Goal: Information Seeking & Learning: Learn about a topic

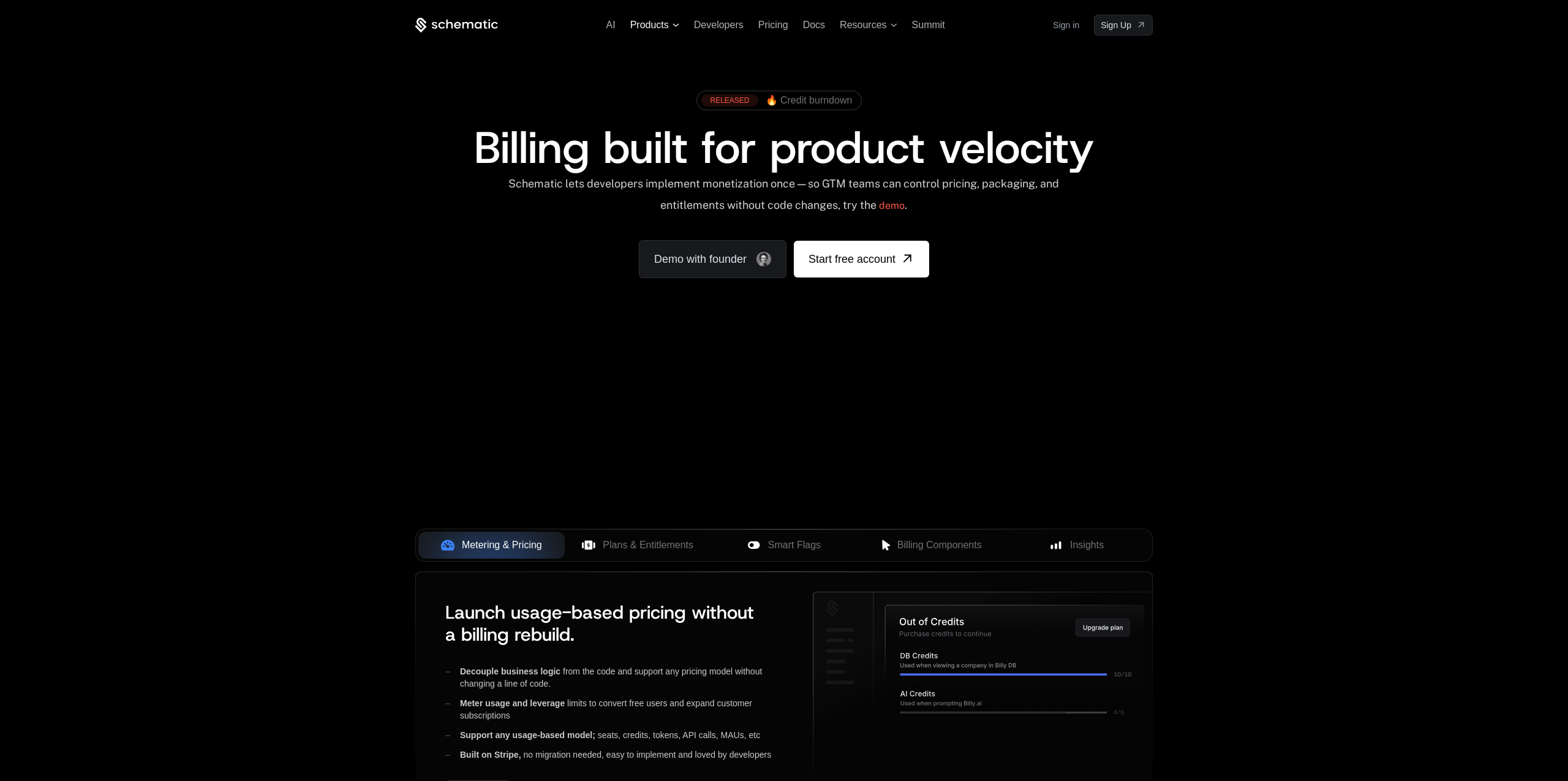
click at [642, 25] on span "Products" at bounding box center [649, 25] width 39 height 11
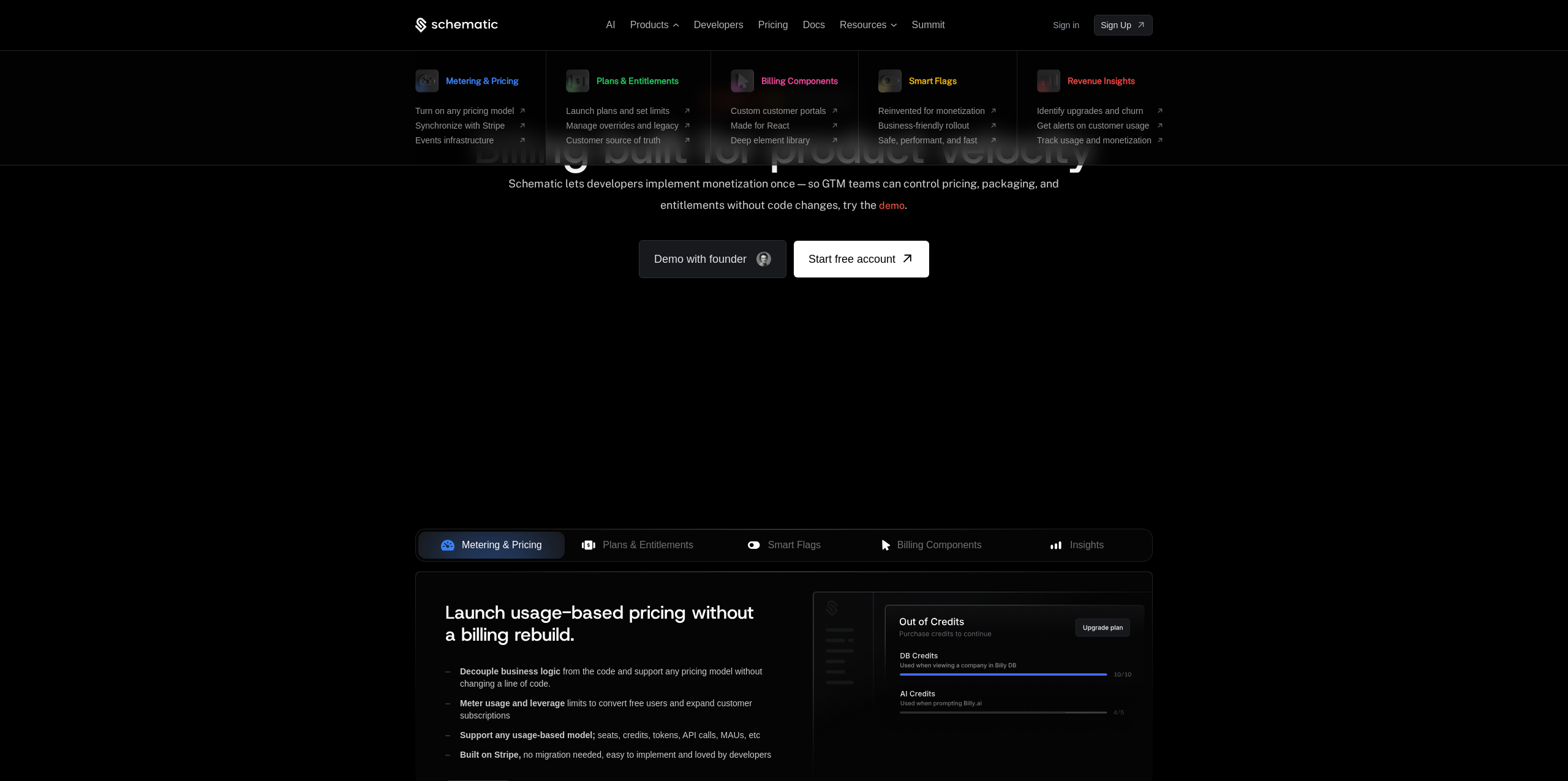
click at [501, 87] on link "Metering & Pricing" at bounding box center [466, 81] width 104 height 31
click at [482, 81] on span "Metering & Pricing" at bounding box center [482, 81] width 73 height 8
click at [479, 110] on span "Turn on any pricing model" at bounding box center [464, 111] width 99 height 10
click at [481, 85] on span "Metering & Pricing" at bounding box center [482, 81] width 73 height 8
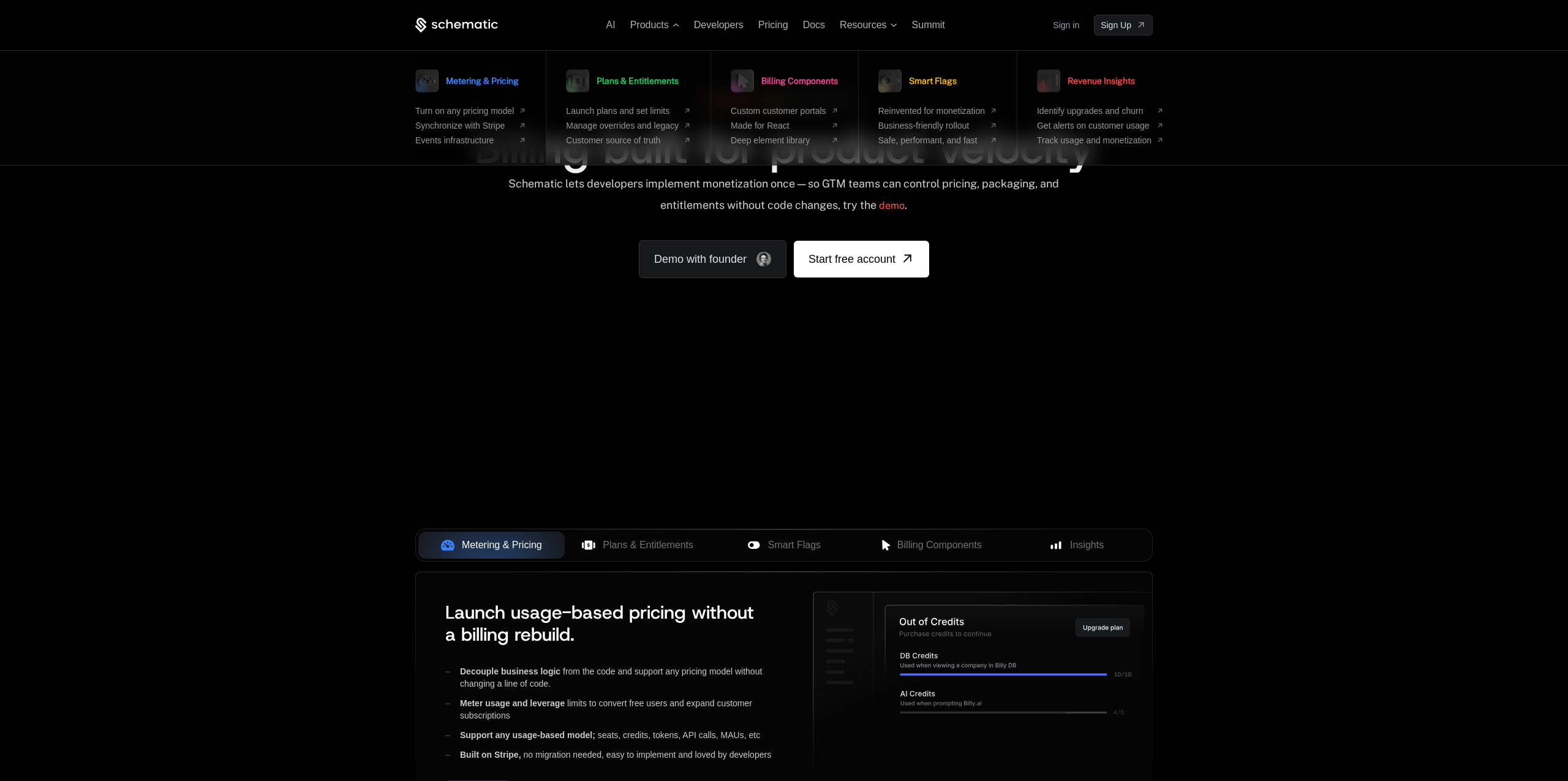
click at [481, 85] on span "Metering & Pricing" at bounding box center [482, 81] width 73 height 8
click at [446, 111] on span "Turn on any pricing model" at bounding box center [464, 111] width 99 height 10
click at [445, 111] on span "Turn on any pricing model" at bounding box center [464, 111] width 99 height 10
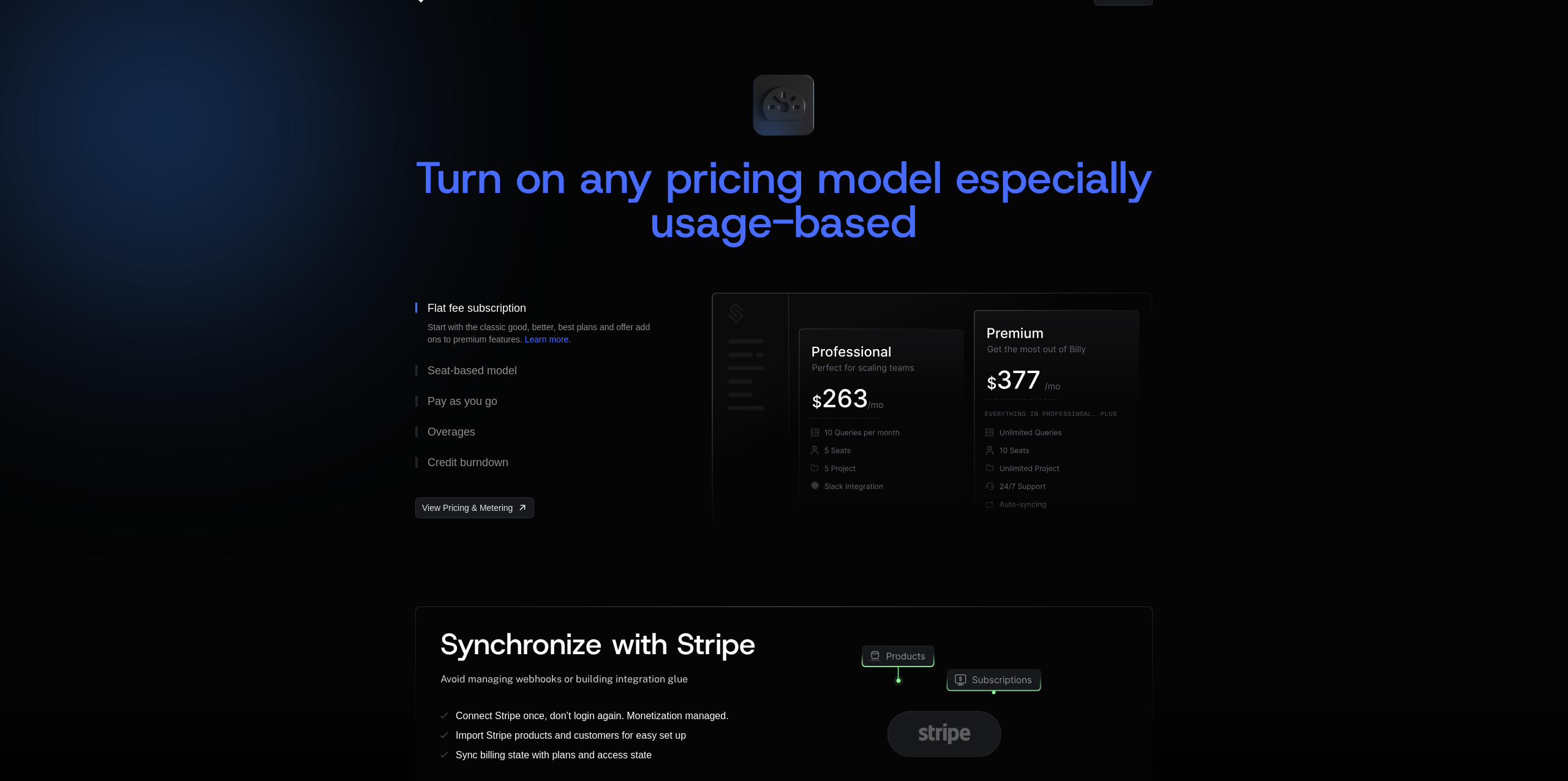
scroll to position [33, 0]
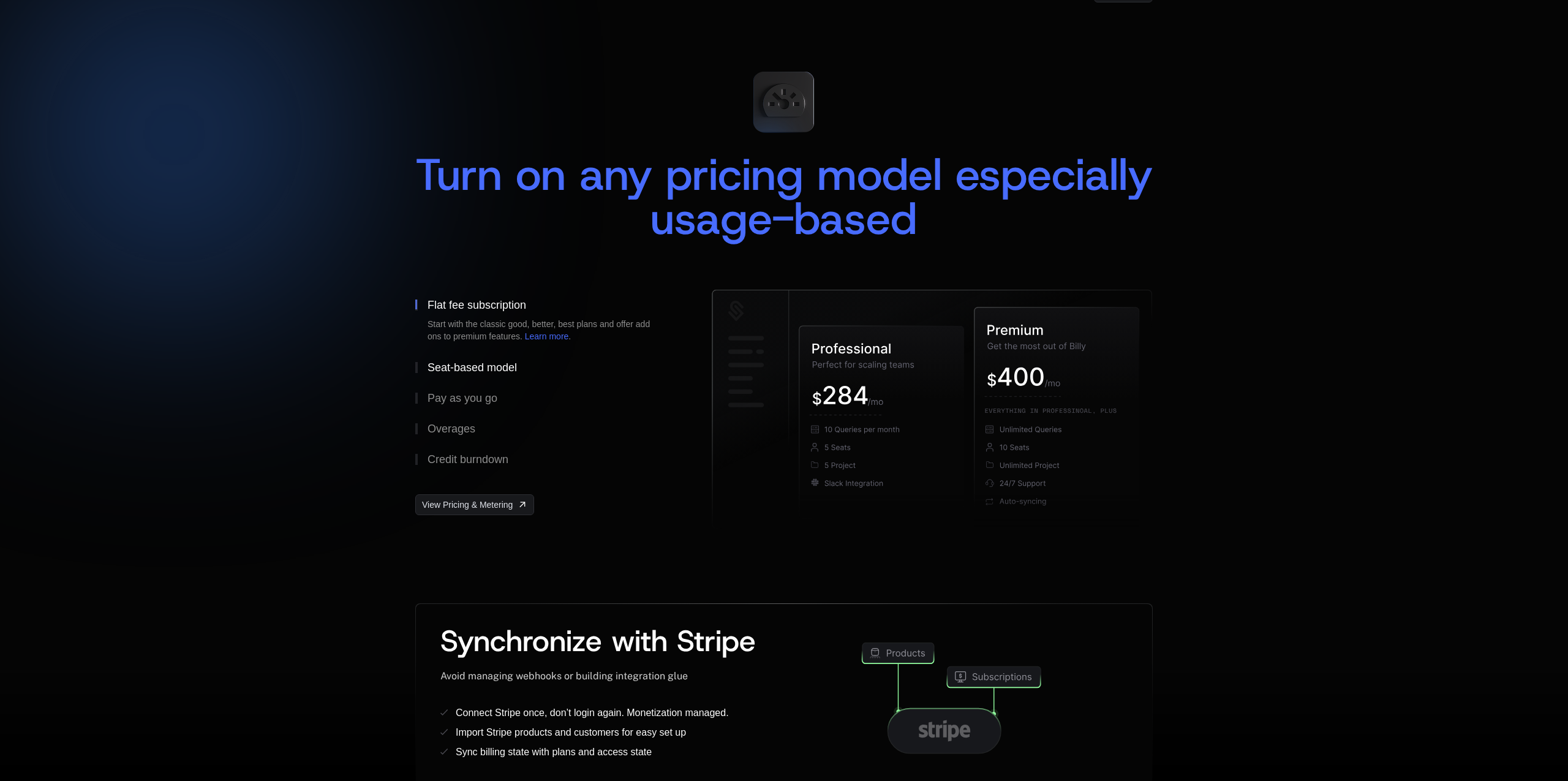
click at [480, 374] on button "Seat-based model" at bounding box center [543, 367] width 257 height 31
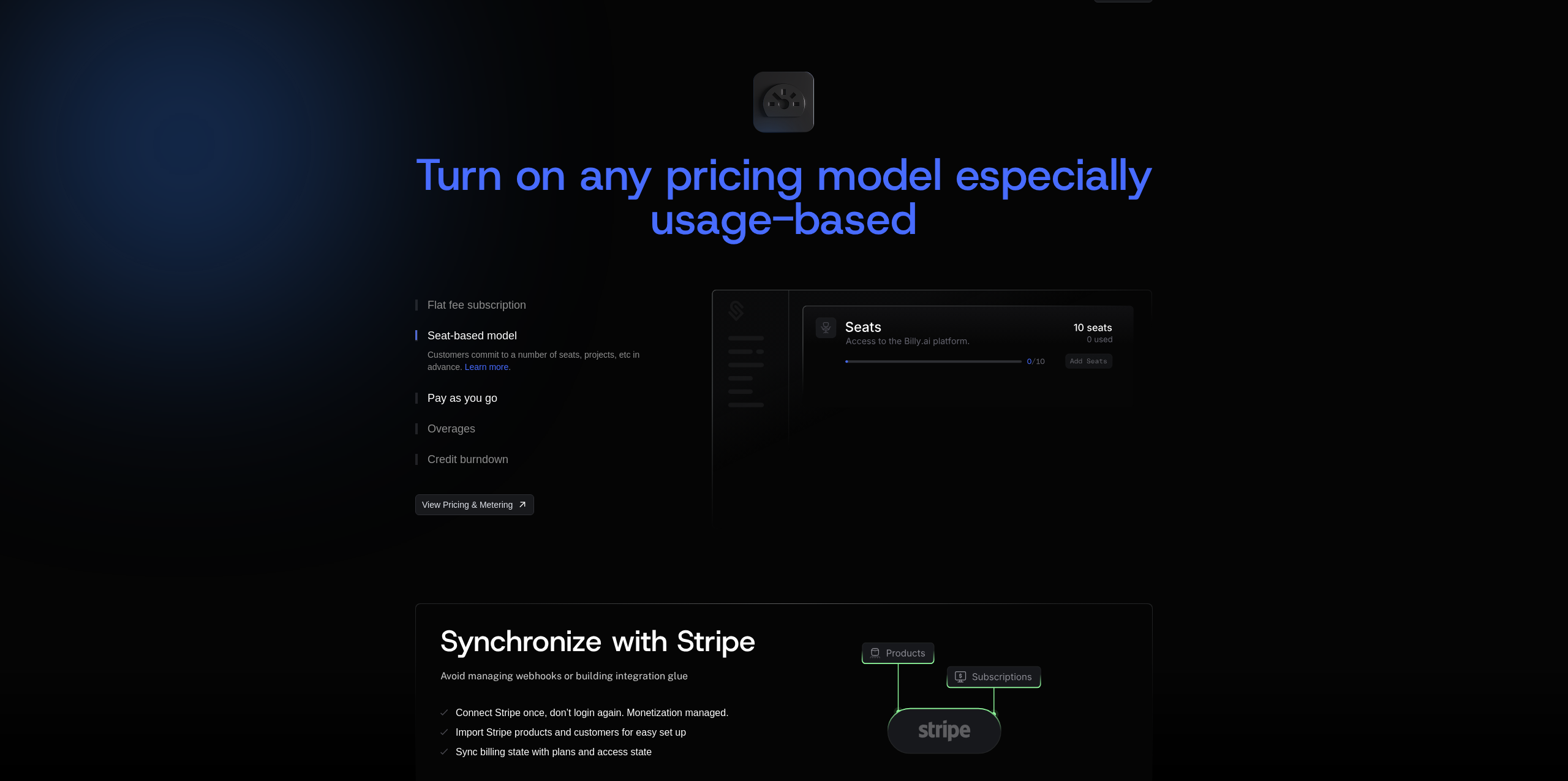
click at [472, 393] on div "Pay as you go" at bounding box center [463, 398] width 70 height 11
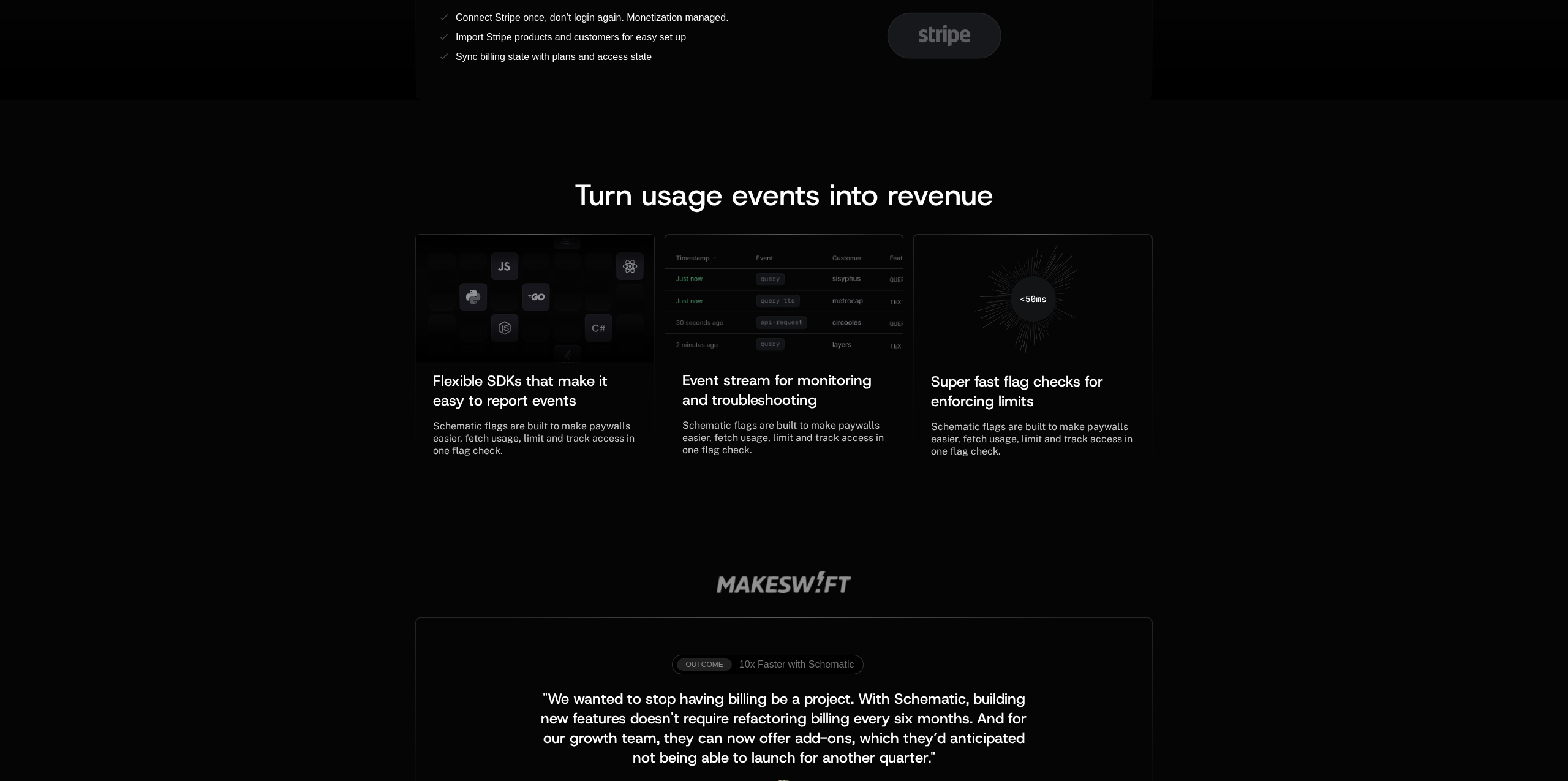
scroll to position [1493, 0]
